Goal: Information Seeking & Learning: Check status

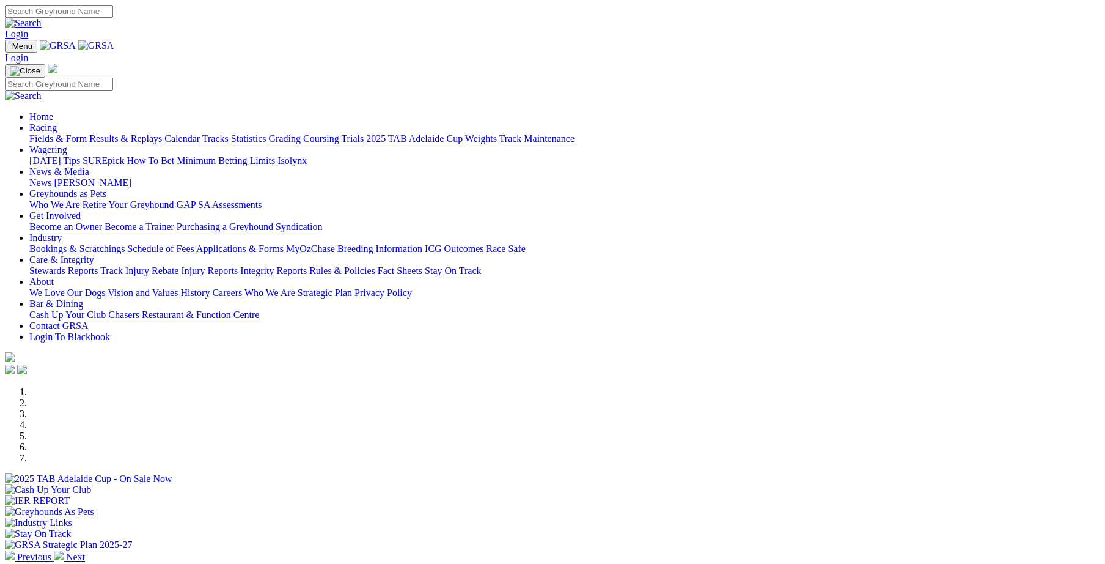
click at [94, 254] on link "Care & Integrity" at bounding box center [61, 259] width 65 height 10
click at [307, 265] on link "Integrity Reports" at bounding box center [273, 270] width 67 height 10
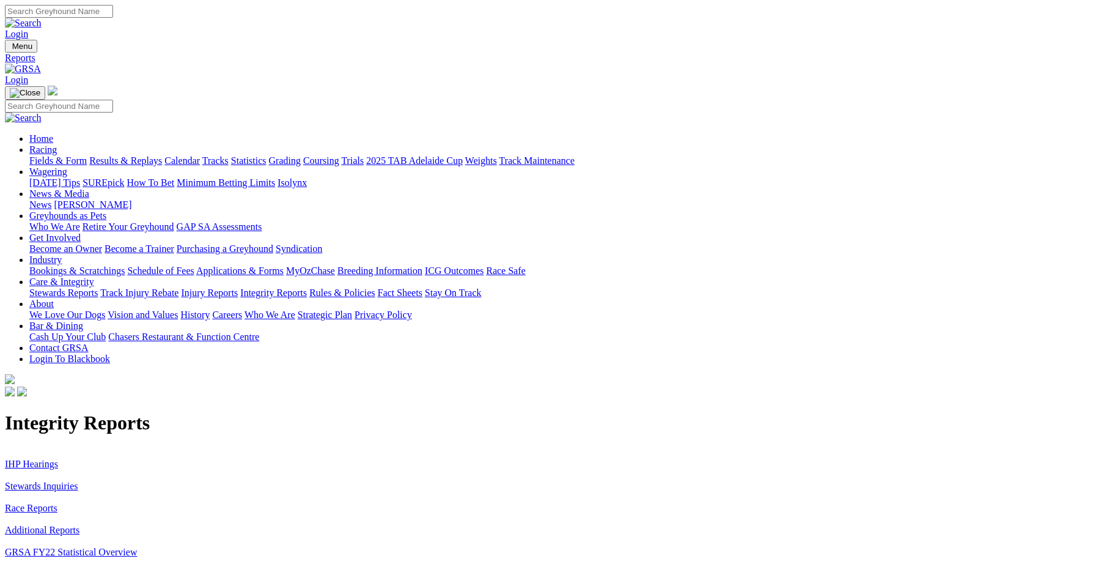
click at [78, 480] on link "Stewards Inquiries" at bounding box center [41, 485] width 73 height 10
click at [58, 458] on link "IHP Hearings" at bounding box center [31, 463] width 53 height 10
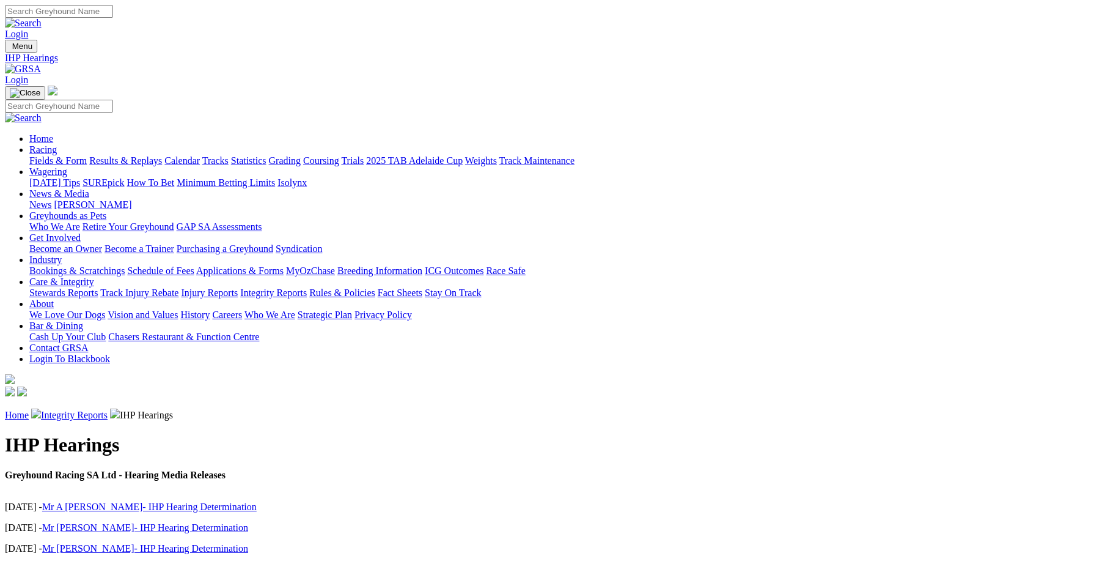
click at [108, 410] on link "Integrity Reports" at bounding box center [74, 415] width 67 height 10
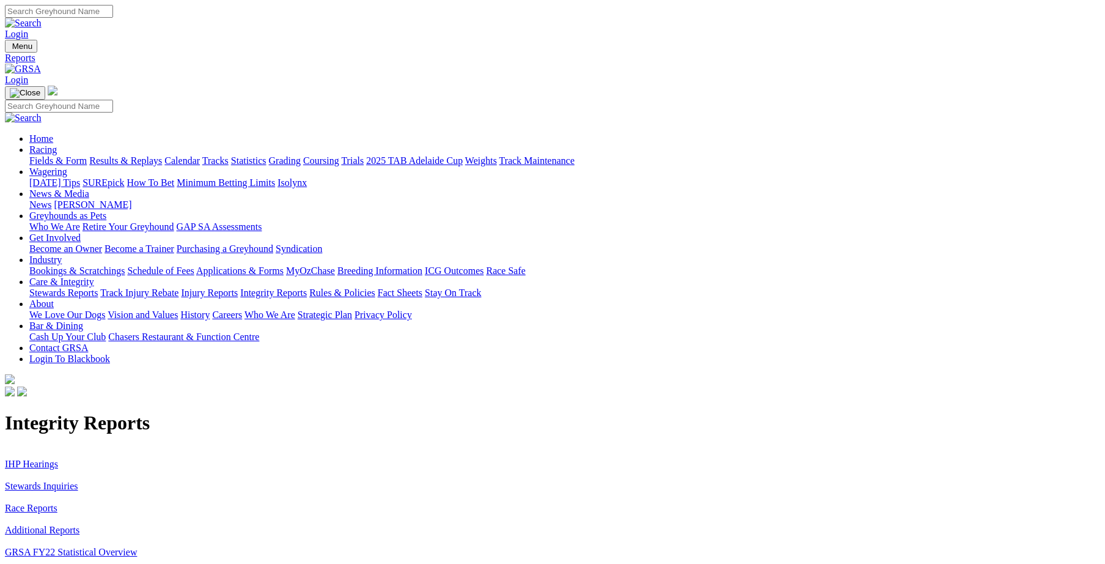
click at [58, 458] on link "IHP Hearings" at bounding box center [31, 463] width 53 height 10
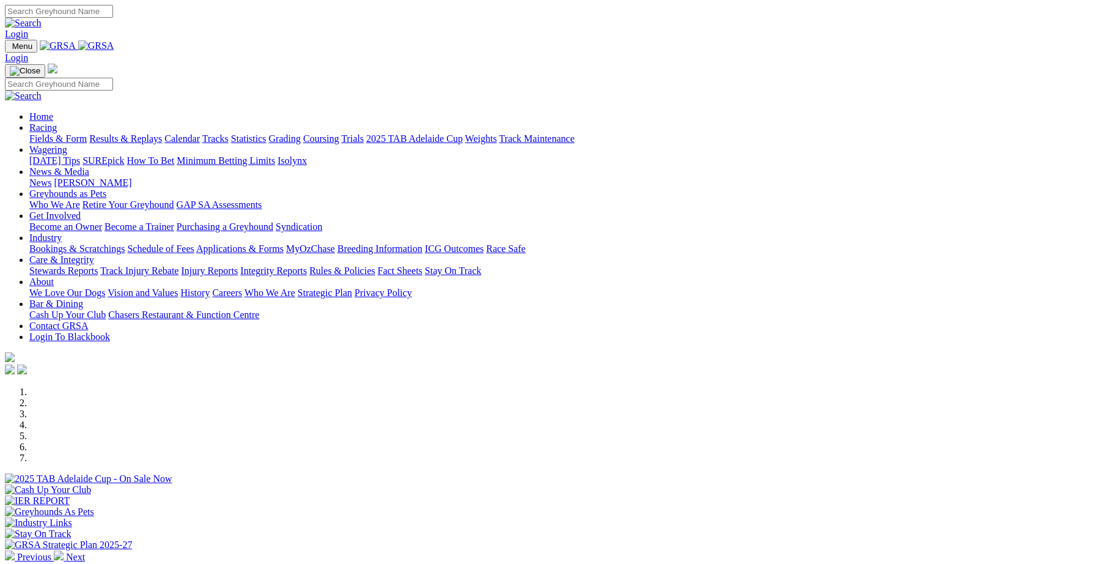
click at [64, 550] on img at bounding box center [59, 555] width 10 height 10
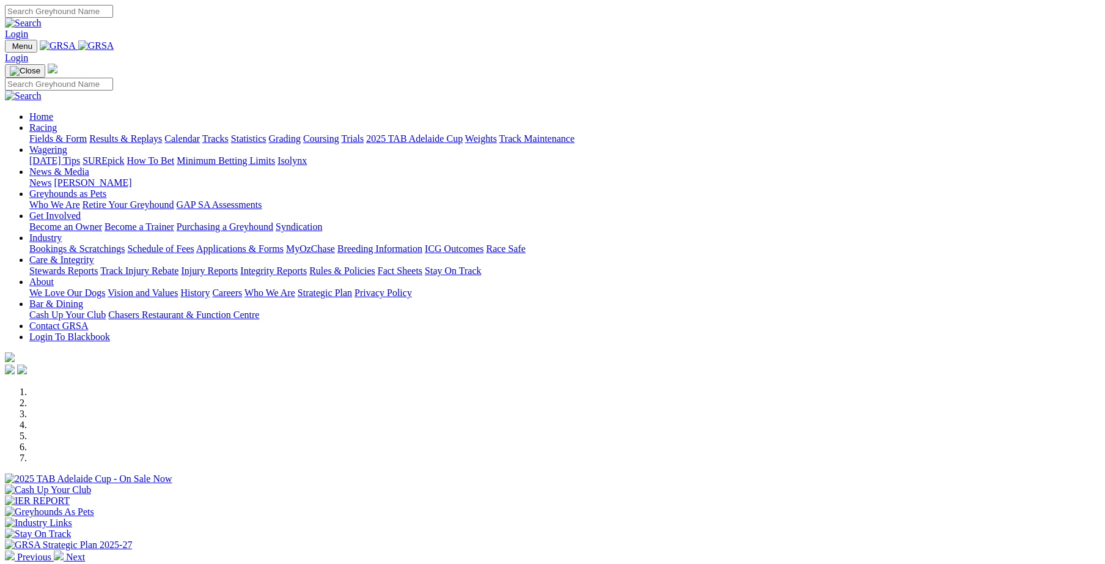
click at [64, 550] on img at bounding box center [59, 555] width 10 height 10
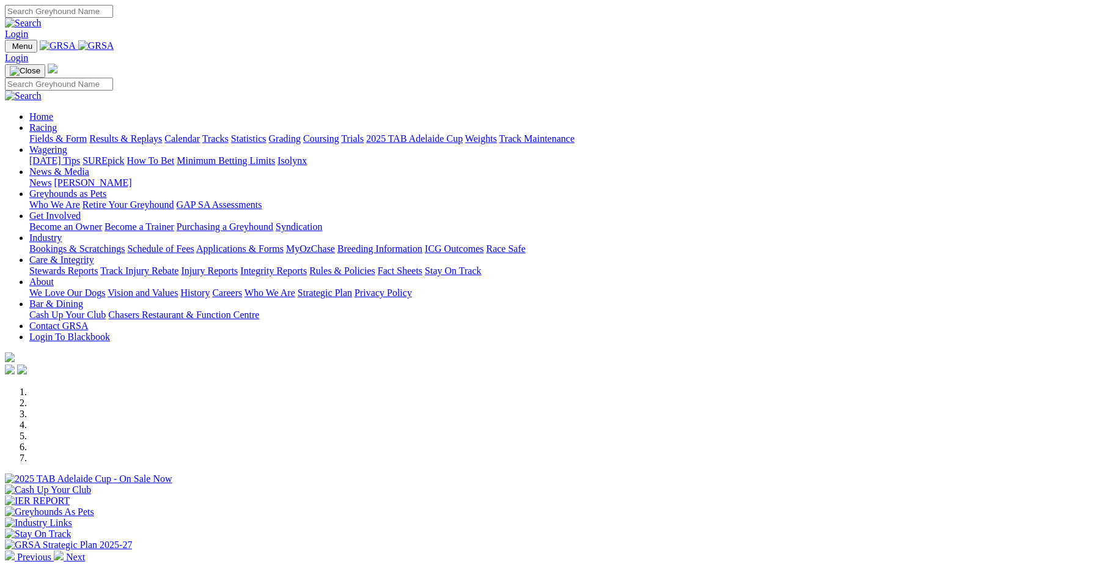
click at [726, 484] on div at bounding box center [552, 484] width 1095 height 0
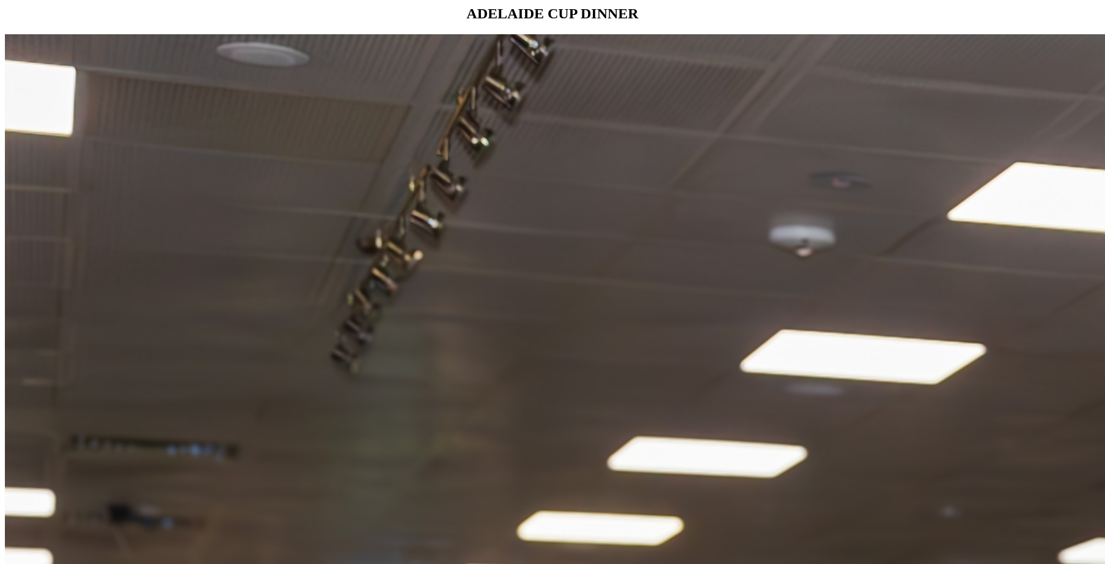
scroll to position [1183, 0]
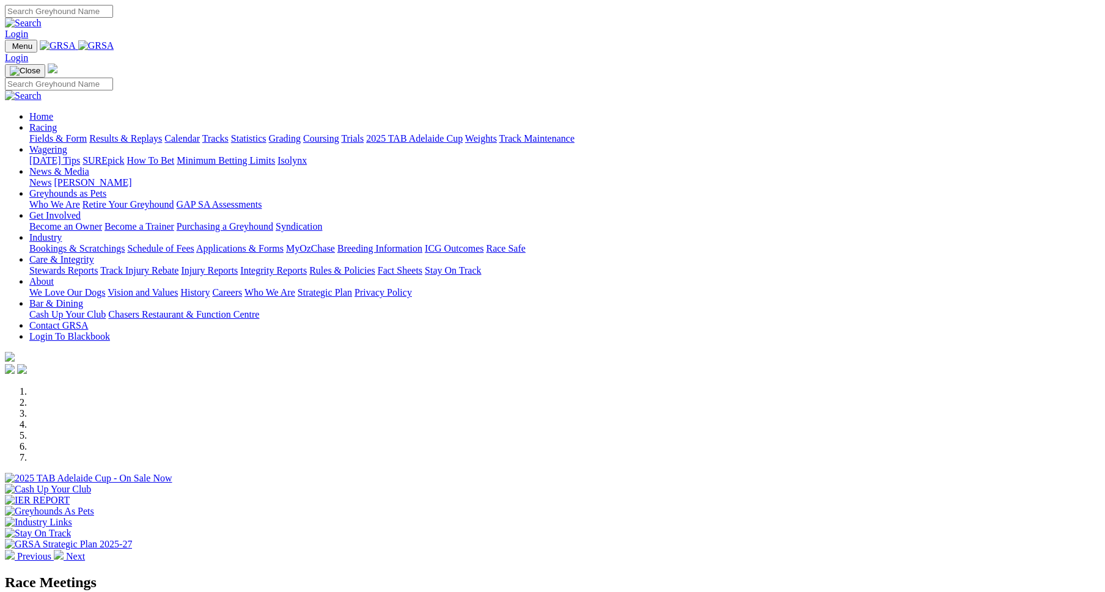
click at [94, 254] on link "Care & Integrity" at bounding box center [61, 259] width 65 height 10
click at [98, 265] on link "Stewards Reports" at bounding box center [63, 270] width 68 height 10
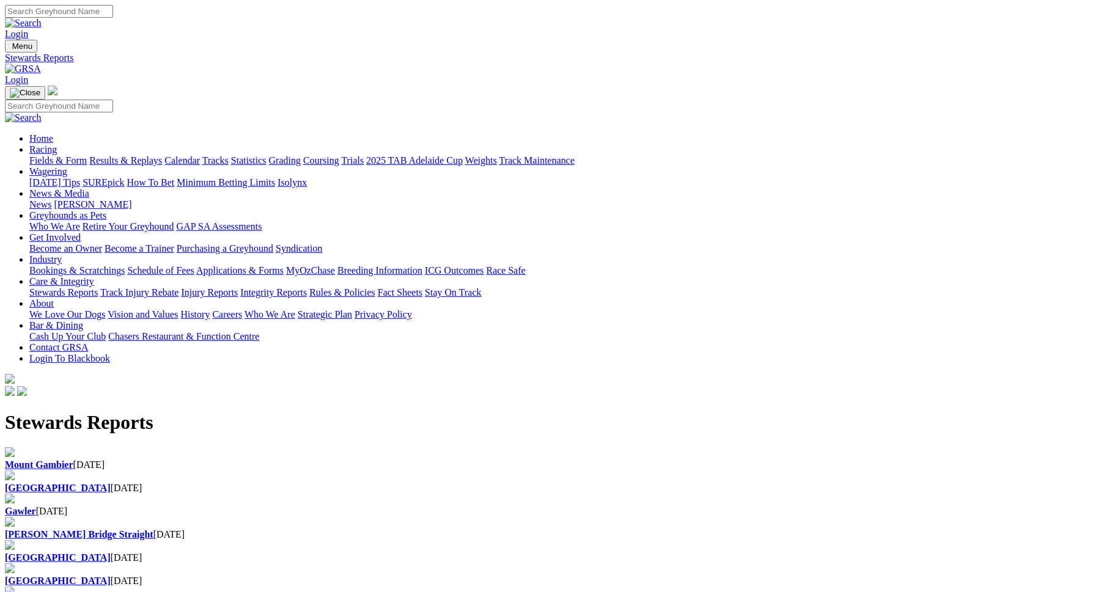
click at [111, 483] on b "[GEOGRAPHIC_DATA]" at bounding box center [58, 488] width 106 height 10
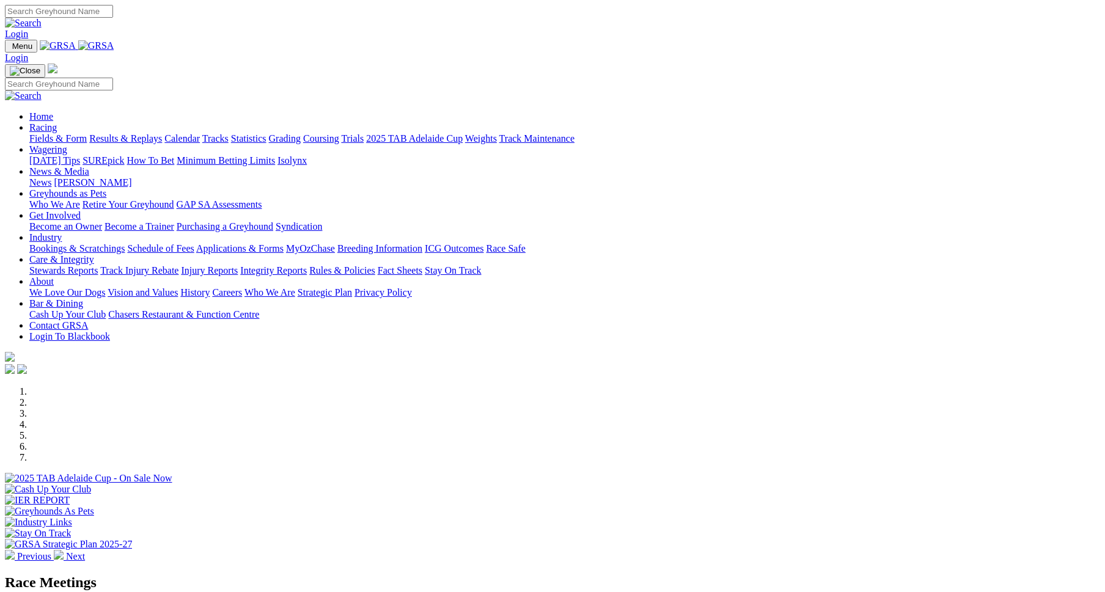
click at [57, 122] on link "Racing" at bounding box center [43, 127] width 28 height 10
click at [162, 133] on link "Results & Replays" at bounding box center [125, 138] width 73 height 10
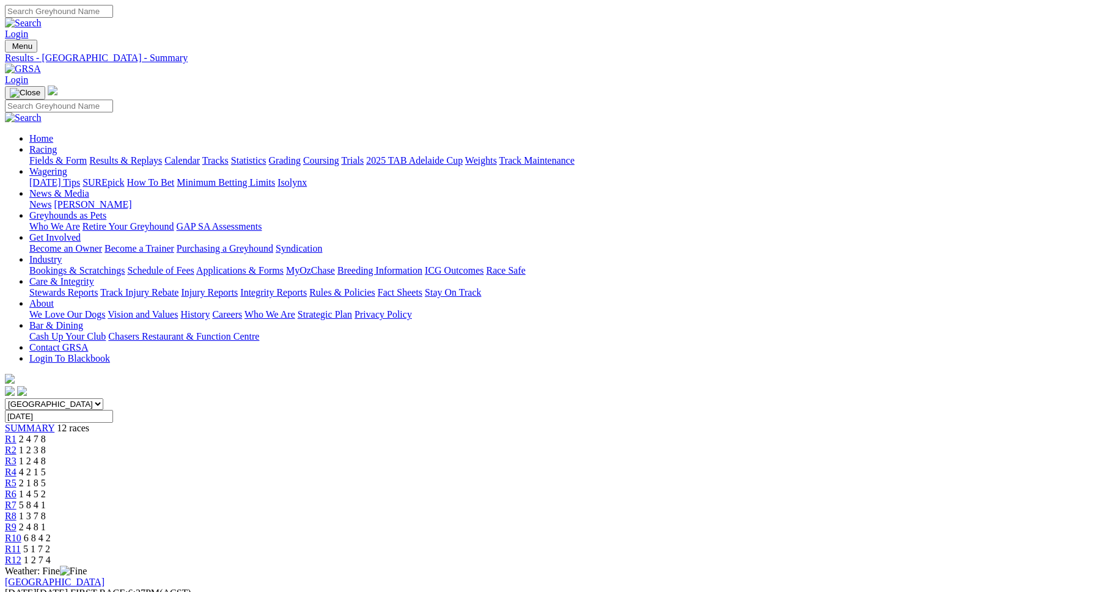
click at [17, 434] on span "R1" at bounding box center [11, 439] width 12 height 10
click at [334, 445] on div "R2 1 2 3 8" at bounding box center [552, 450] width 1095 height 11
click at [17, 456] on span "R3" at bounding box center [11, 461] width 12 height 10
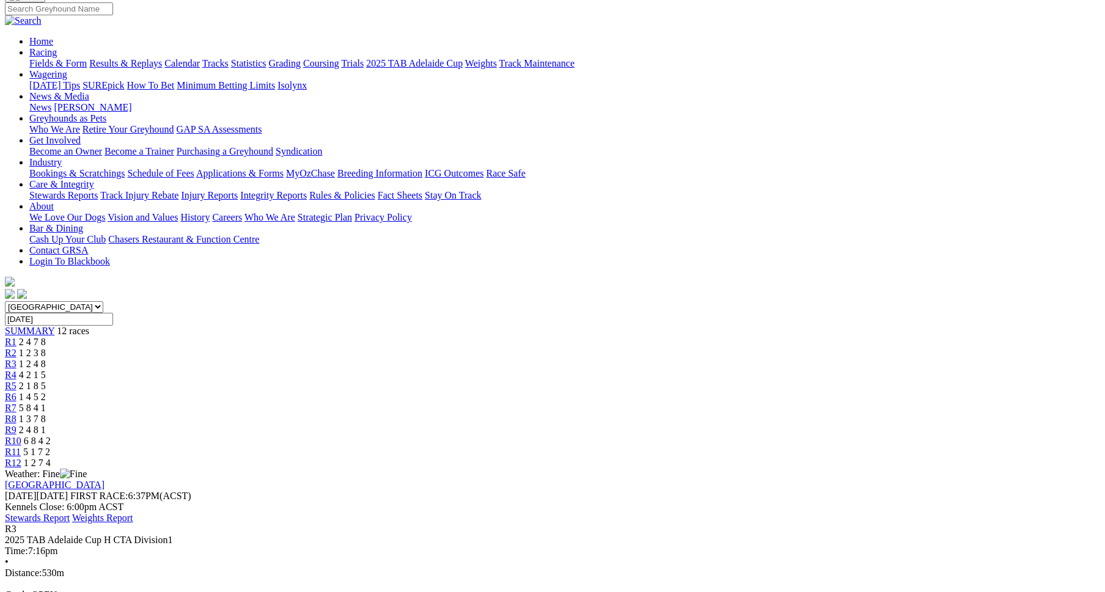
scroll to position [89, 0]
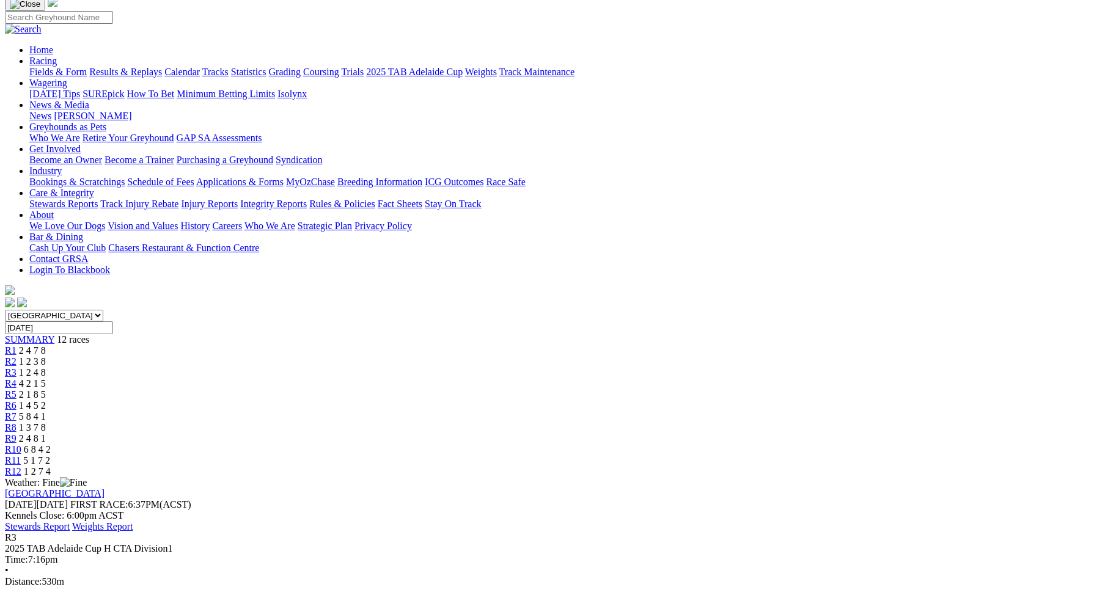
click at [17, 378] on span "R4" at bounding box center [11, 383] width 12 height 10
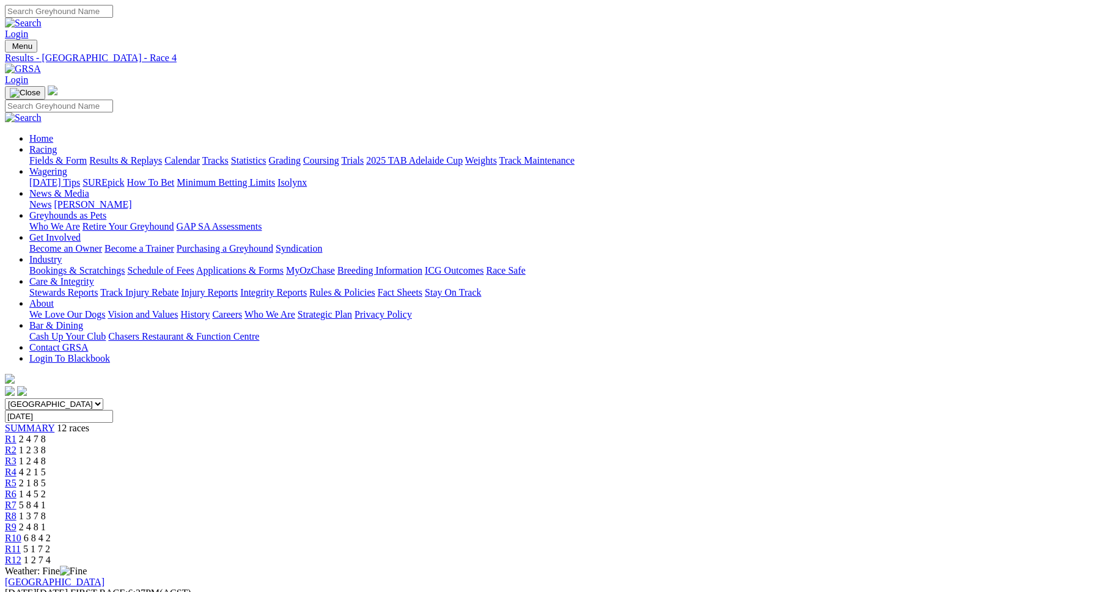
click at [17, 478] on span "R5" at bounding box center [11, 483] width 12 height 10
click at [17, 489] on span "R6" at bounding box center [11, 494] width 12 height 10
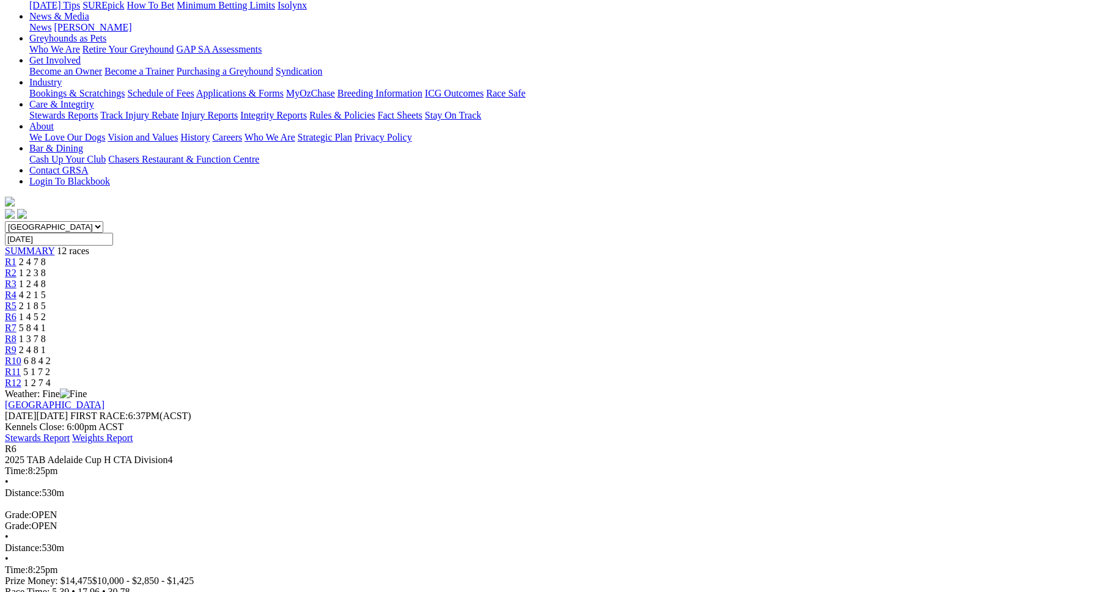
scroll to position [89, 0]
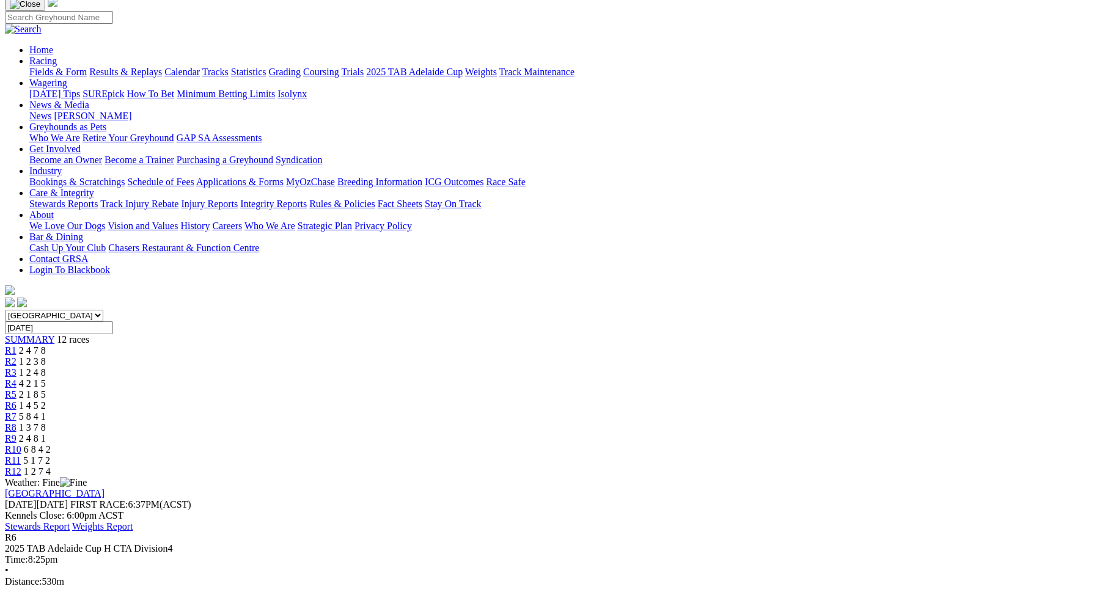
click at [620, 411] on div "R7 5 8 4 1" at bounding box center [552, 416] width 1095 height 11
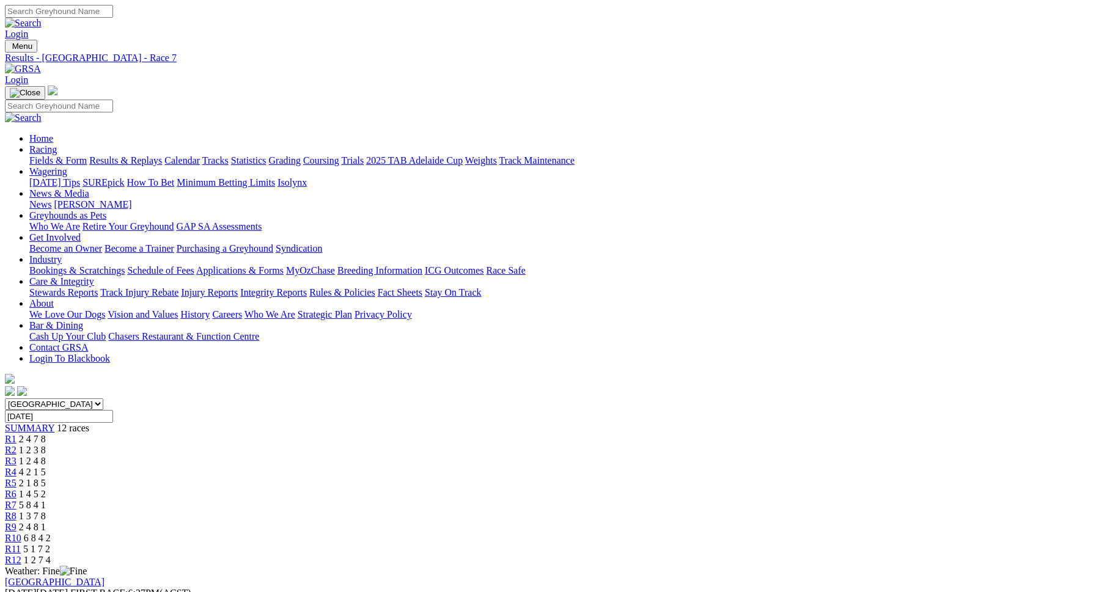
click at [17, 511] on span "R8" at bounding box center [11, 516] width 12 height 10
click at [732, 522] on div "R9 2 4 8 1" at bounding box center [552, 527] width 1095 height 11
click at [21, 533] on span "R10" at bounding box center [13, 538] width 17 height 10
click at [21, 544] on span "R11" at bounding box center [13, 549] width 16 height 10
click at [21, 555] on span "R12" at bounding box center [13, 560] width 17 height 10
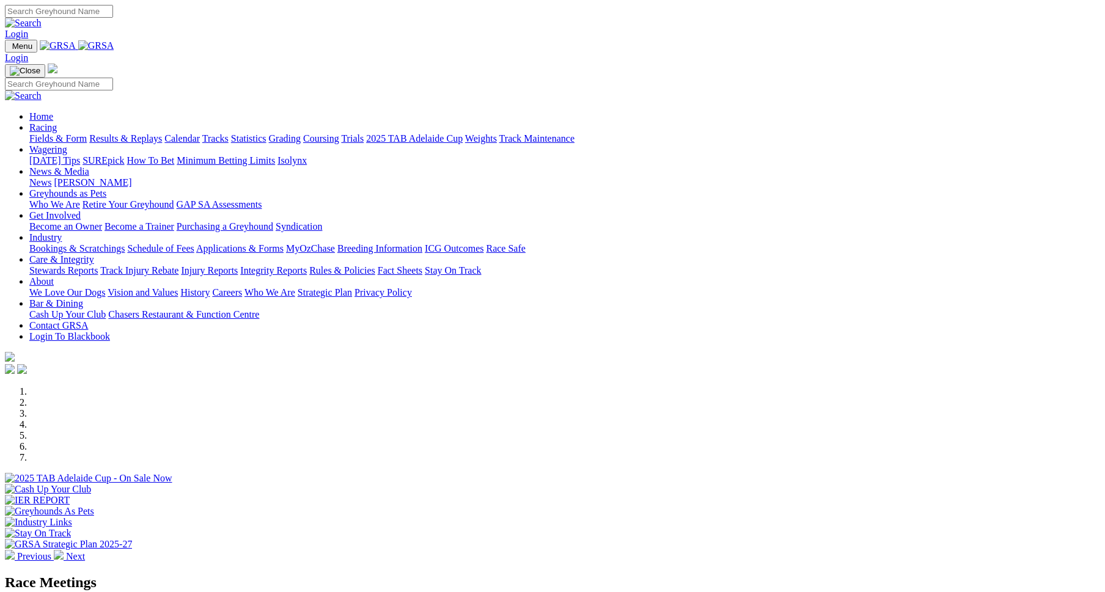
click at [57, 122] on link "Racing" at bounding box center [43, 127] width 28 height 10
click at [463, 133] on link "2025 TAB Adelaide Cup" at bounding box center [414, 138] width 97 height 10
